Goal: Task Accomplishment & Management: Use online tool/utility

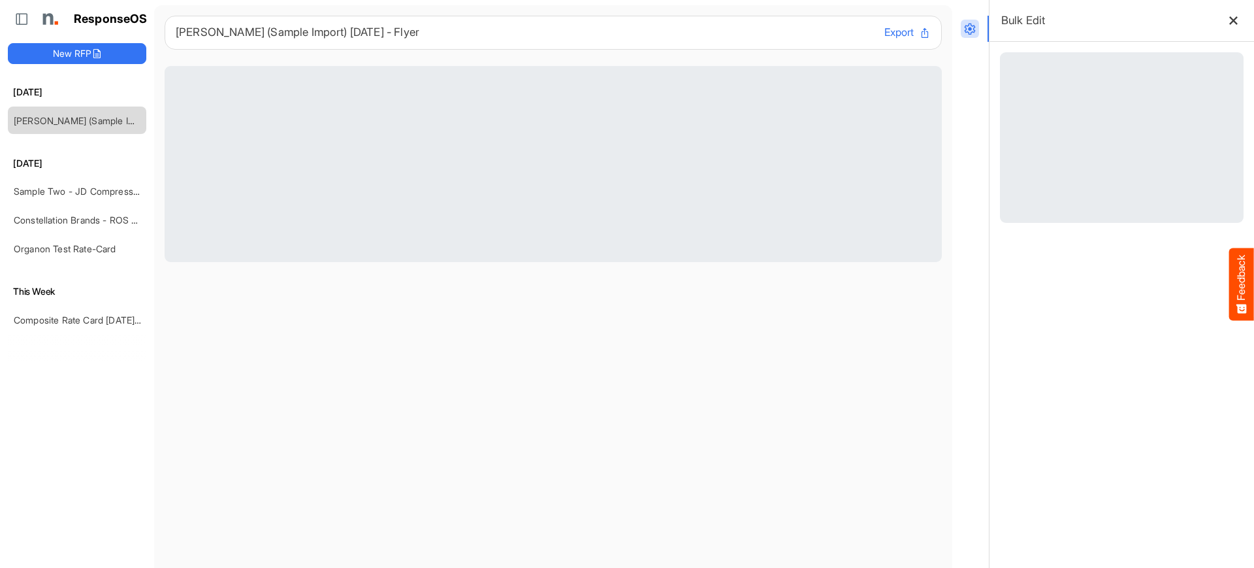
select select "**********"
click at [42, 191] on link "Sample Two - JD Compressed 2" at bounding box center [83, 191] width 139 height 11
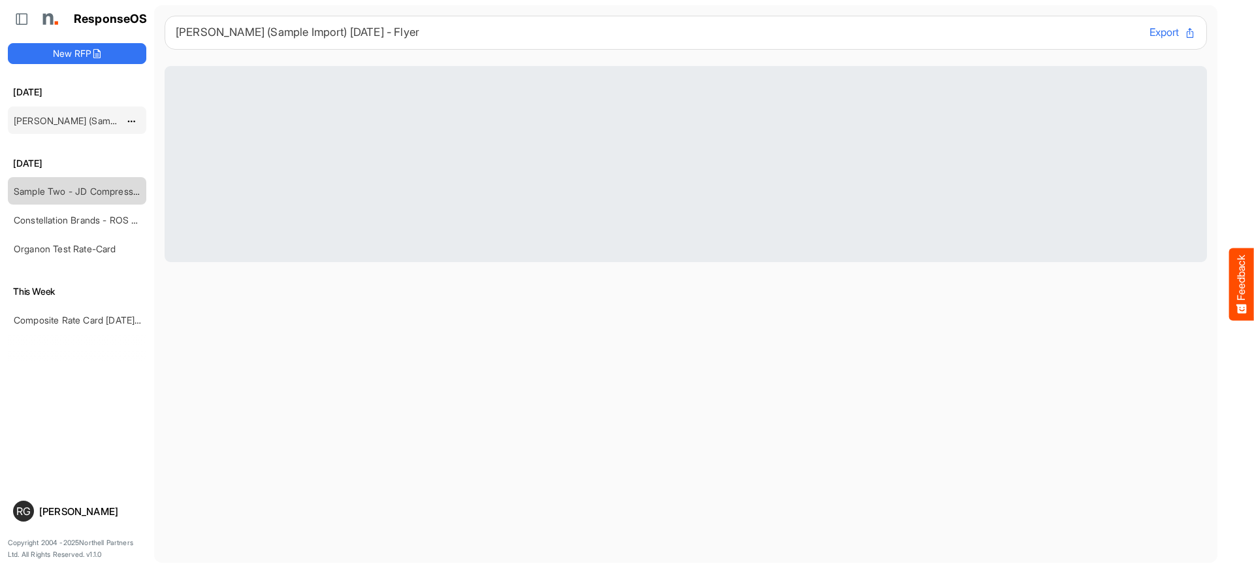
click at [52, 116] on link "[PERSON_NAME] (Sample Import) [DATE] - Flyer" at bounding box center [115, 120] width 203 height 11
click at [57, 249] on link "Organon Test Rate-Card" at bounding box center [65, 248] width 103 height 11
click at [85, 121] on link "[PERSON_NAME] (Sample Import) [DATE] - Flyer" at bounding box center [115, 120] width 203 height 11
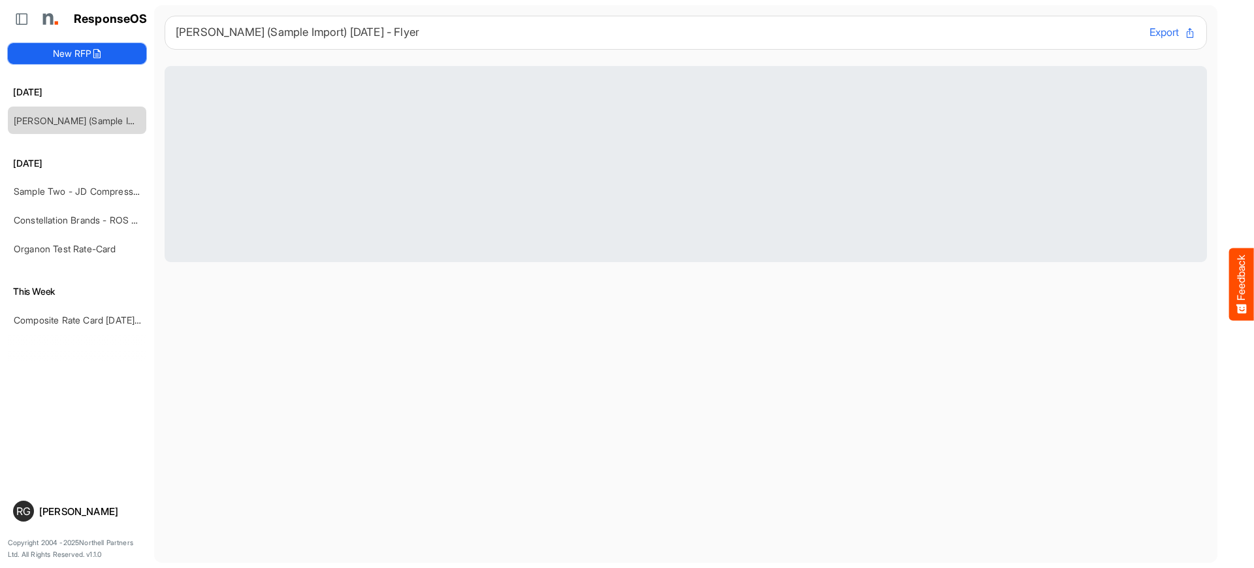
click at [88, 58] on button "New RFP" at bounding box center [77, 53] width 139 height 21
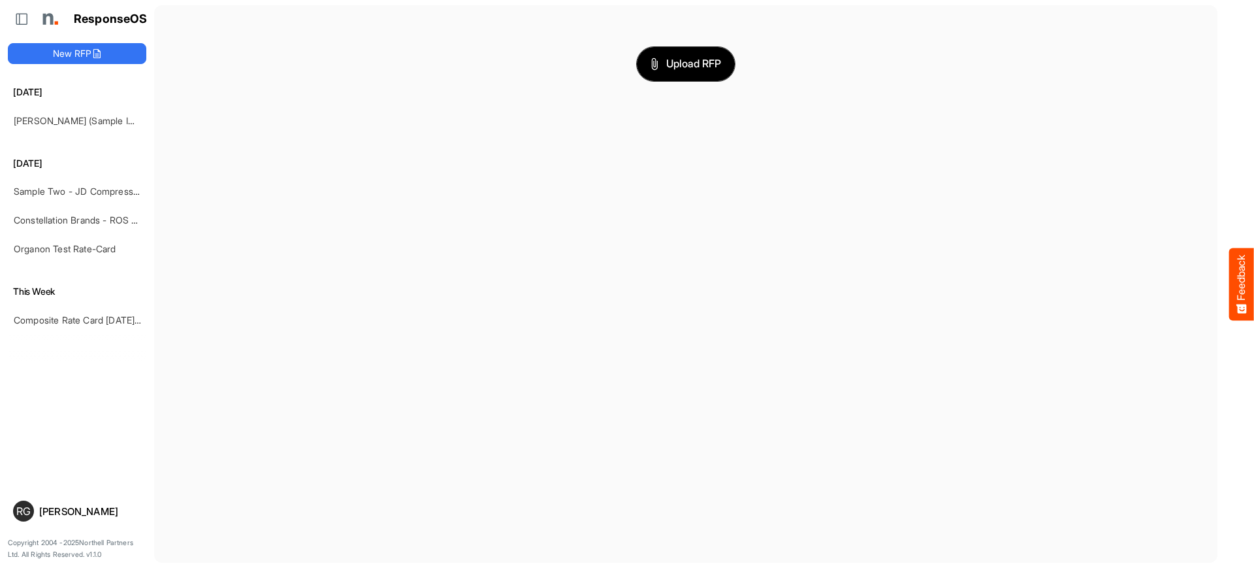
click at [671, 69] on span "Upload RFP" at bounding box center [686, 64] width 71 height 17
